Goal: Information Seeking & Learning: Compare options

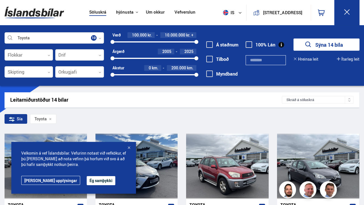
click at [48, 52] on div at bounding box center [29, 55] width 48 height 11
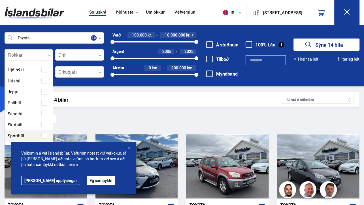
scroll to position [57, 0]
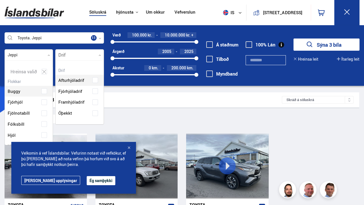
click at [100, 56] on icon at bounding box center [100, 55] width 3 height 3
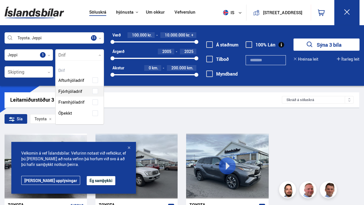
click at [100, 54] on div at bounding box center [79, 55] width 48 height 11
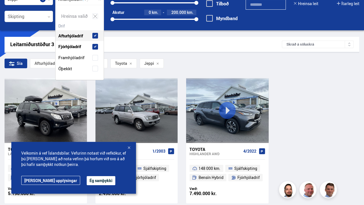
scroll to position [57, 0]
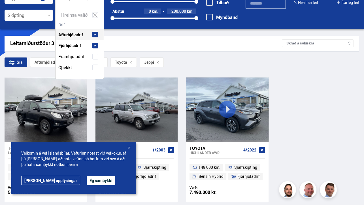
click at [87, 183] on button "Ég samþykki" at bounding box center [101, 180] width 29 height 9
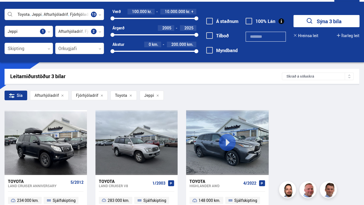
scroll to position [0, 0]
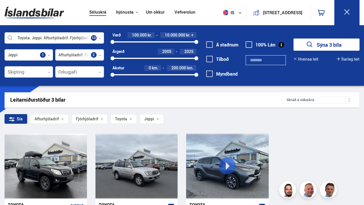
click at [186, 57] on div "2005 2025" at bounding box center [155, 58] width 84 height 5
click at [143, 73] on div "0 200000" at bounding box center [155, 74] width 84 height 5
click at [130, 74] on div "70000 200000" at bounding box center [155, 74] width 84 height 5
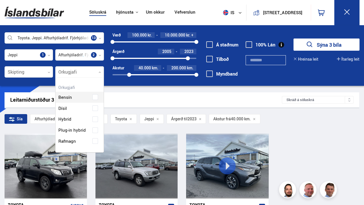
click at [100, 70] on div at bounding box center [79, 72] width 48 height 11
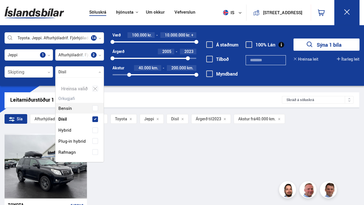
click at [48, 69] on div at bounding box center [29, 72] width 48 height 11
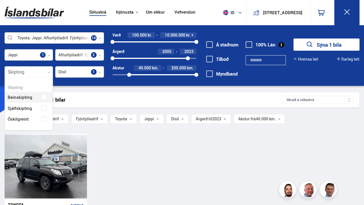
scroll to position [52, 48]
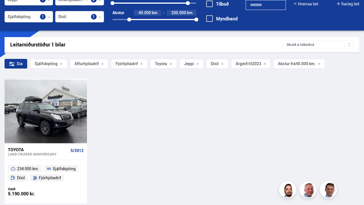
scroll to position [57, 0]
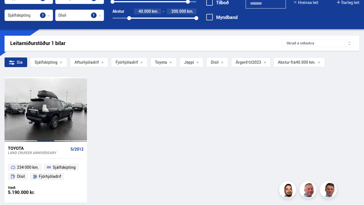
click at [45, 117] on div at bounding box center [45, 109] width 17 height 65
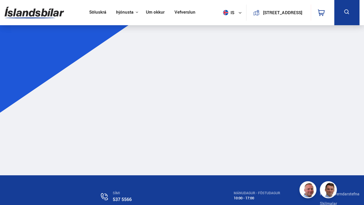
click at [45, 117] on main at bounding box center [182, 104] width 364 height 144
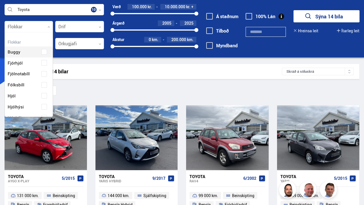
click at [48, 25] on div at bounding box center [29, 26] width 48 height 11
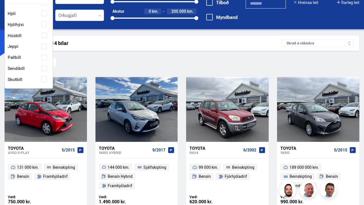
scroll to position [48, 0]
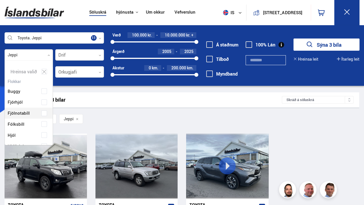
click at [100, 54] on icon at bounding box center [100, 55] width 3 height 3
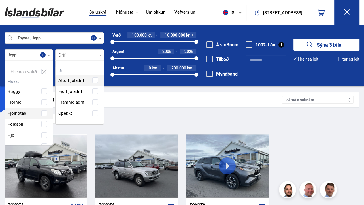
scroll to position [64, 48]
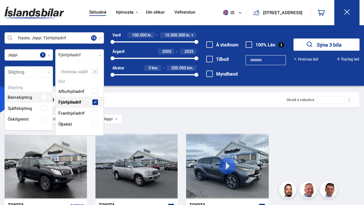
click at [50, 71] on icon at bounding box center [49, 72] width 3 height 3
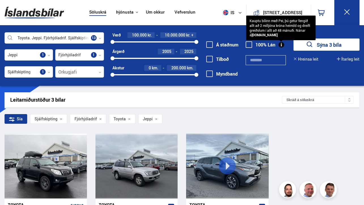
click at [314, 40] on div "Kauptu bílinn með Pei, þú getur fengið allt að 2 milljóna króna heimild og drei…" at bounding box center [280, 28] width 69 height 25
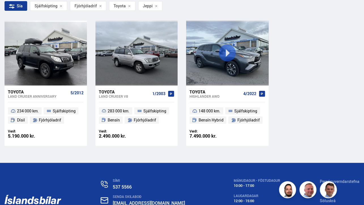
scroll to position [113, 0]
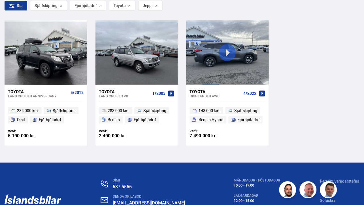
click at [215, 65] on div at bounding box center [211, 52] width 17 height 65
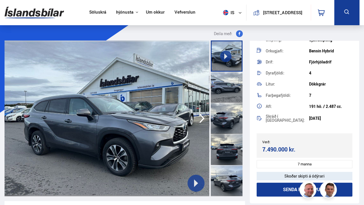
scroll to position [113, 0]
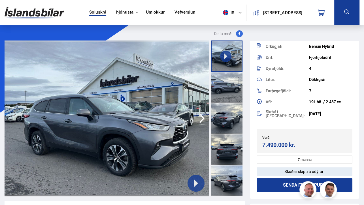
scroll to position [169, 0]
